Goal: Transaction & Acquisition: Purchase product/service

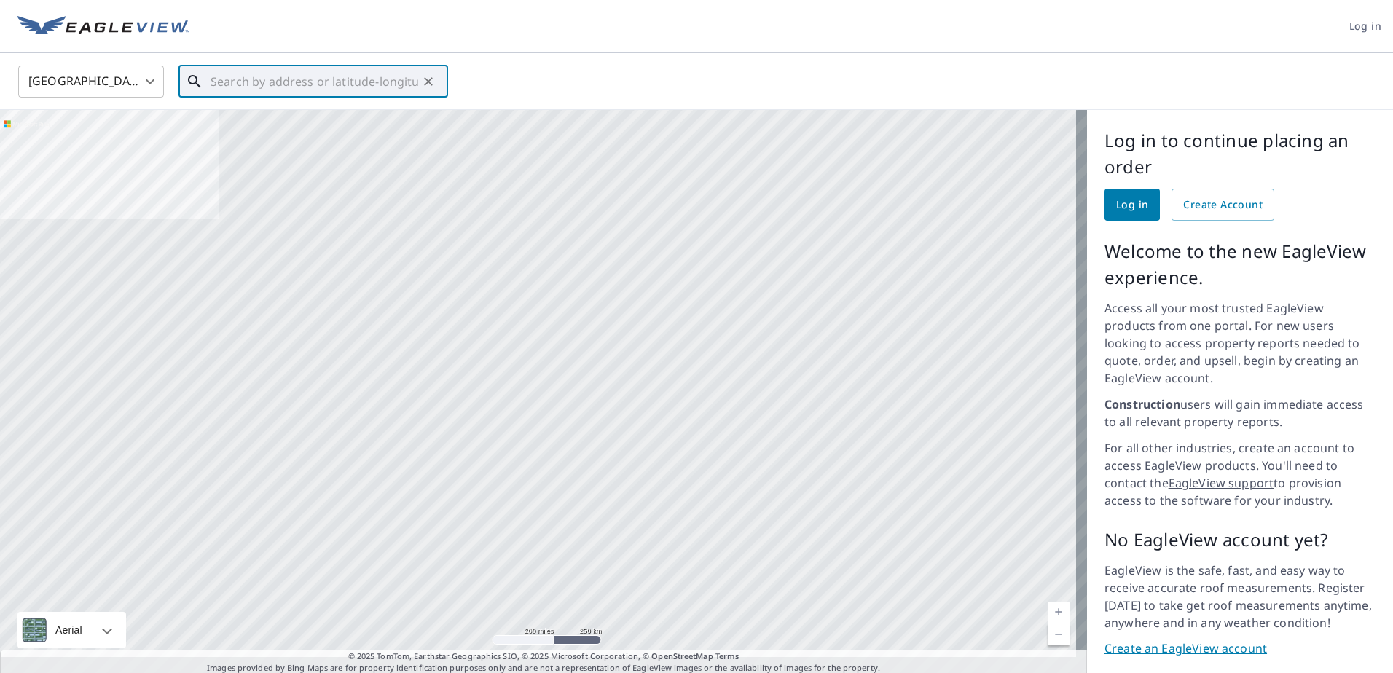
click at [342, 88] on input "text" at bounding box center [315, 81] width 208 height 41
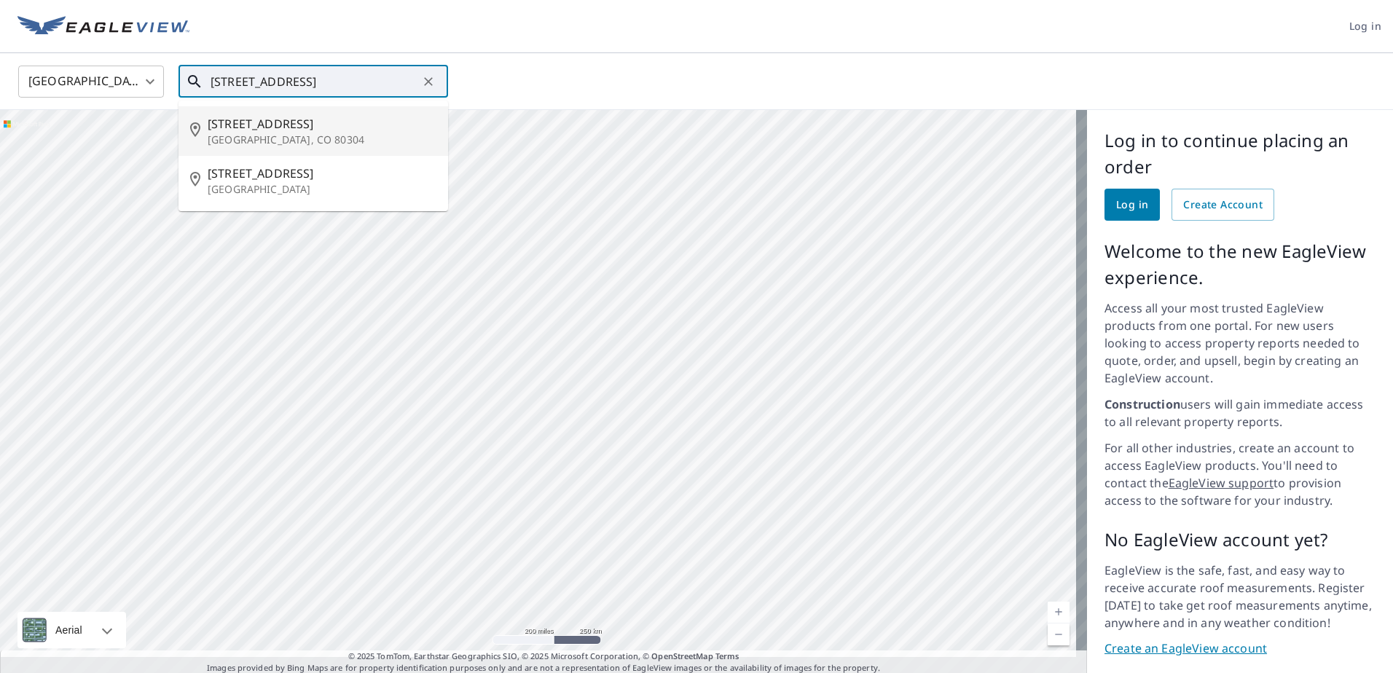
click at [323, 127] on span "[STREET_ADDRESS]" at bounding box center [322, 123] width 229 height 17
type input "1555 Orchard Ave Boulder, CO 80304"
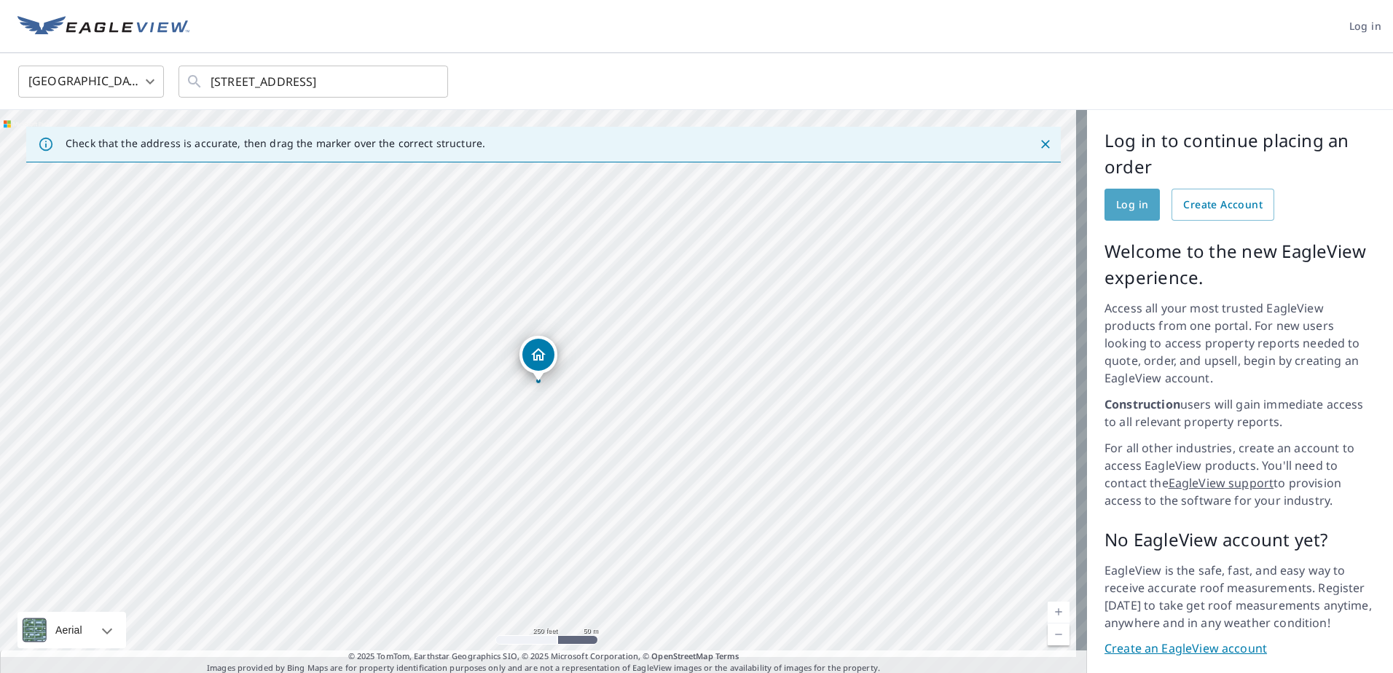
click at [1131, 205] on span "Log in" at bounding box center [1132, 205] width 32 height 18
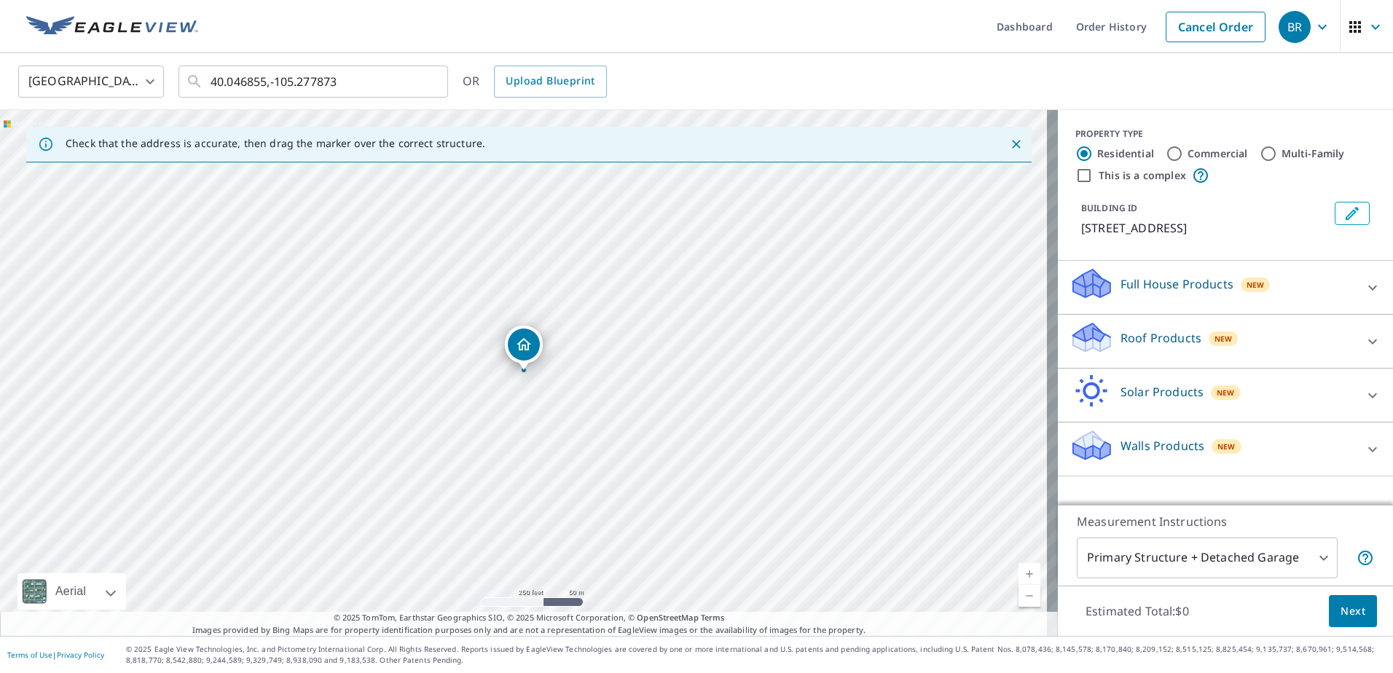
click at [1088, 351] on icon at bounding box center [1091, 342] width 37 height 17
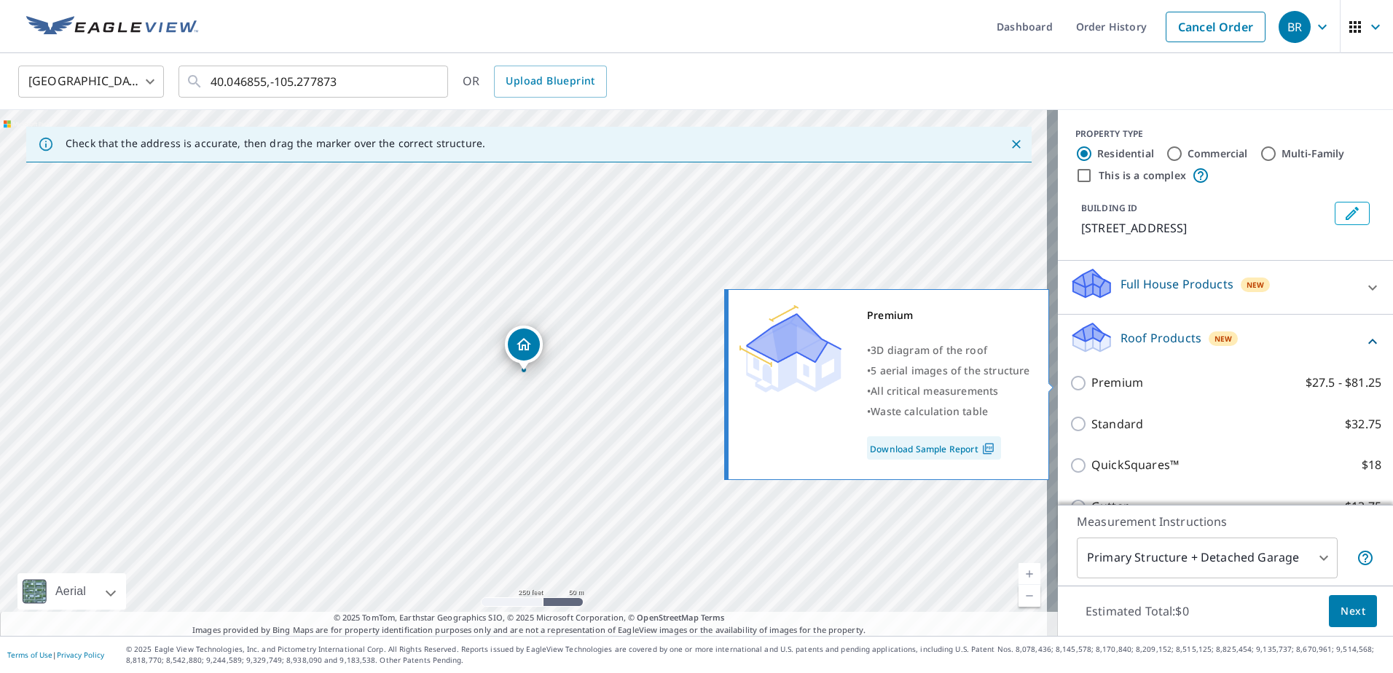
click at [1069, 383] on input "Premium $27.5 - $81.25" at bounding box center [1080, 382] width 22 height 17
checkbox input "true"
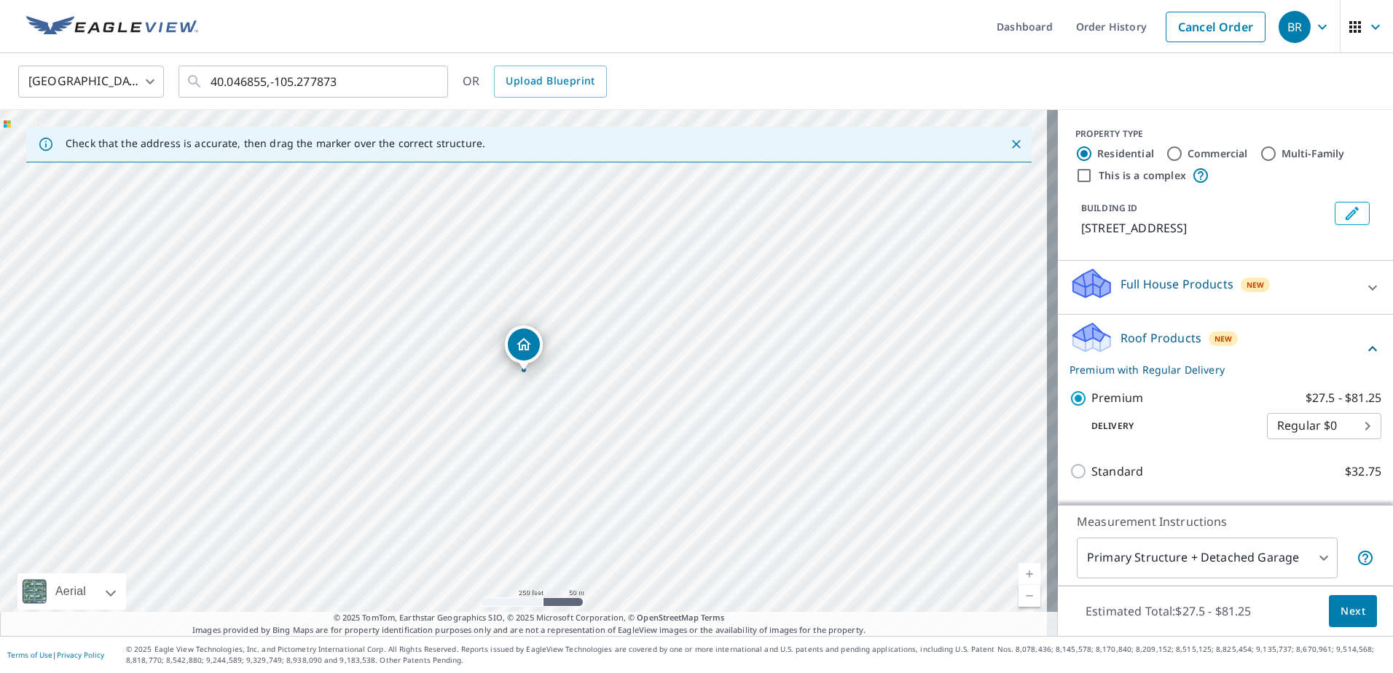
click at [1338, 620] on button "Next" at bounding box center [1353, 611] width 48 height 33
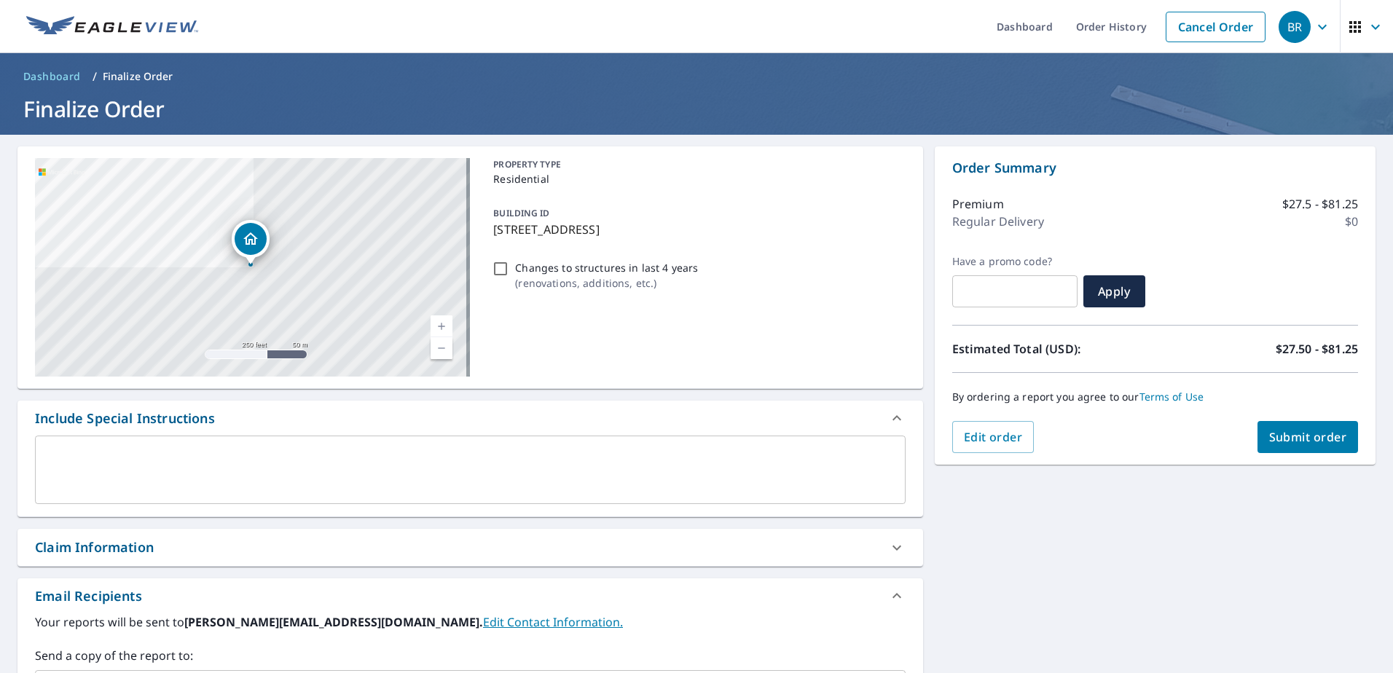
click at [1319, 439] on span "Submit order" at bounding box center [1308, 437] width 78 height 16
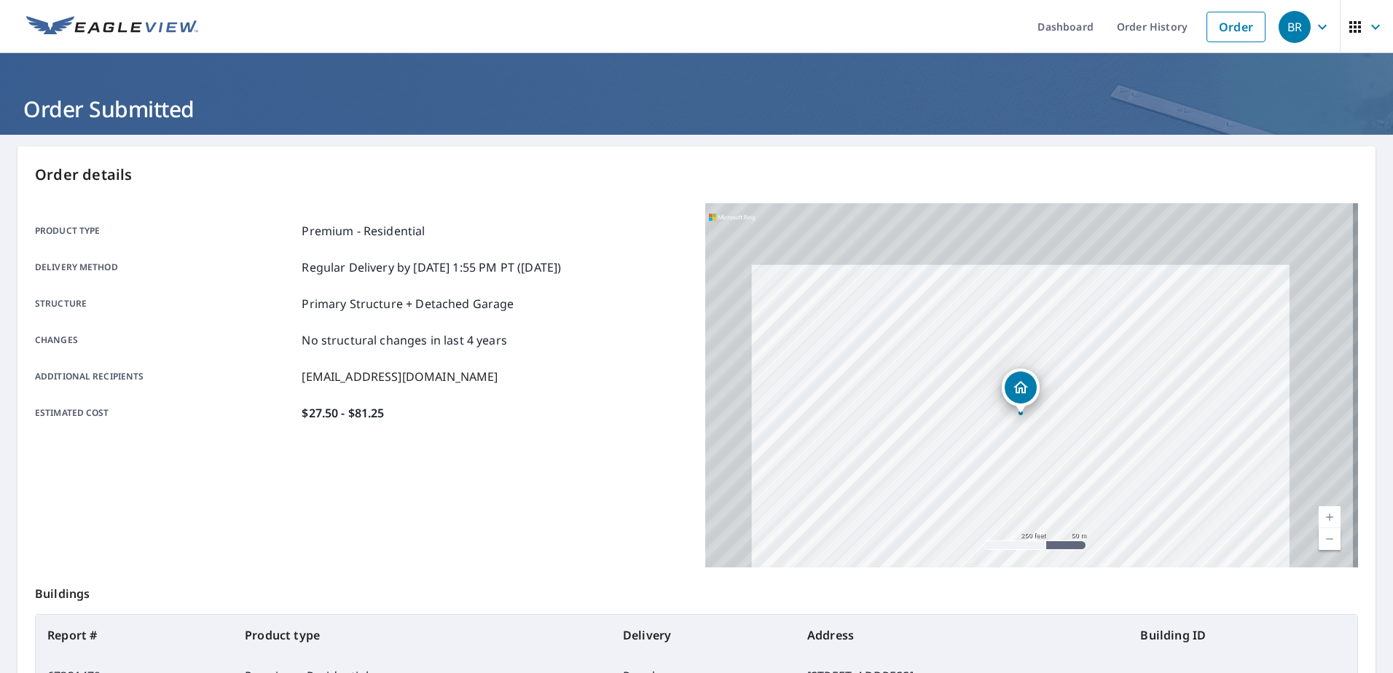
scroll to position [184, 0]
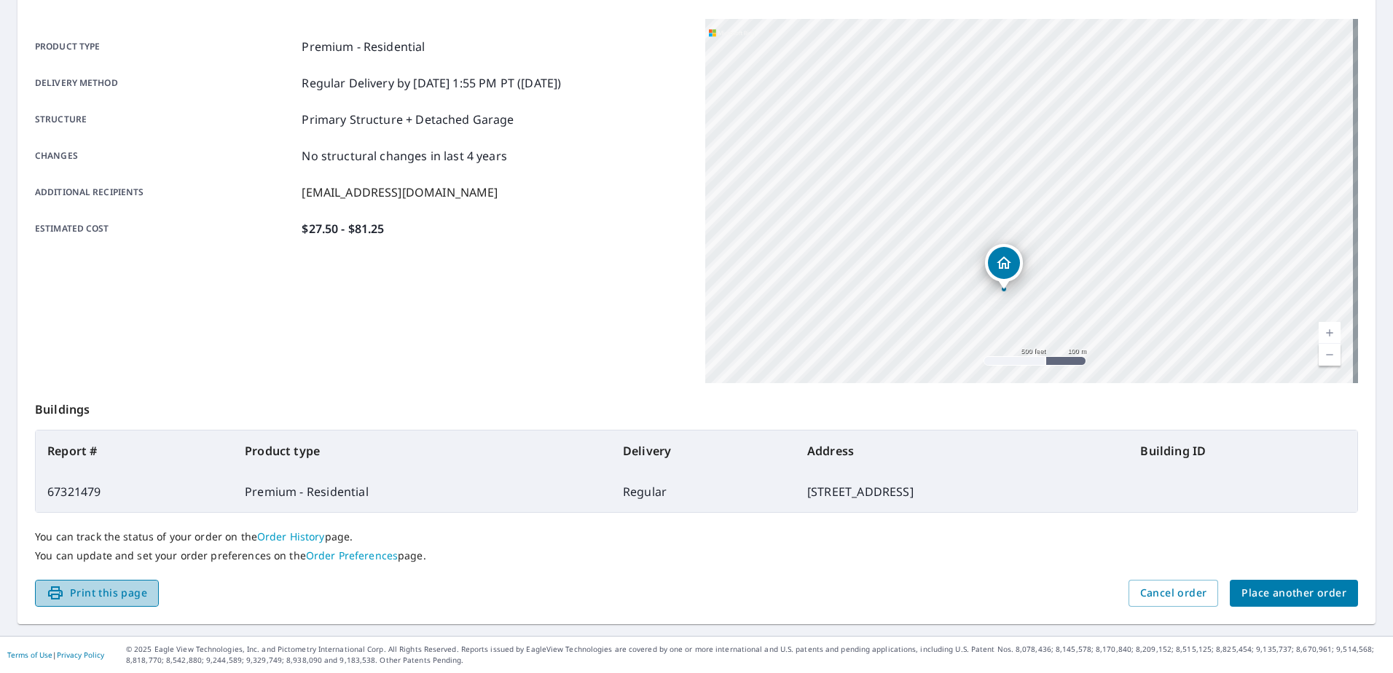
click at [129, 591] on span "Print this page" at bounding box center [97, 593] width 101 height 18
